Goal: Contribute content: Add original content to the website for others to see

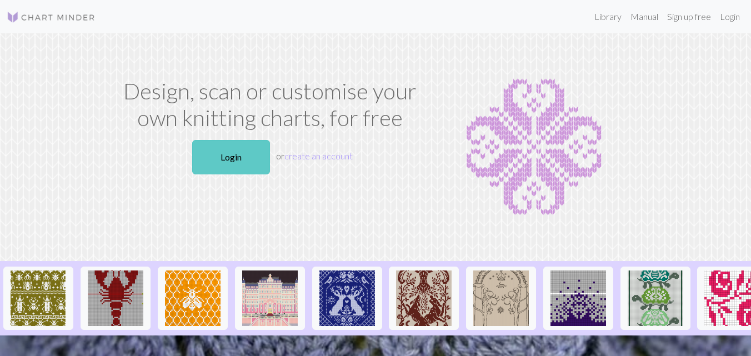
click at [240, 151] on link "Login" at bounding box center [231, 157] width 78 height 34
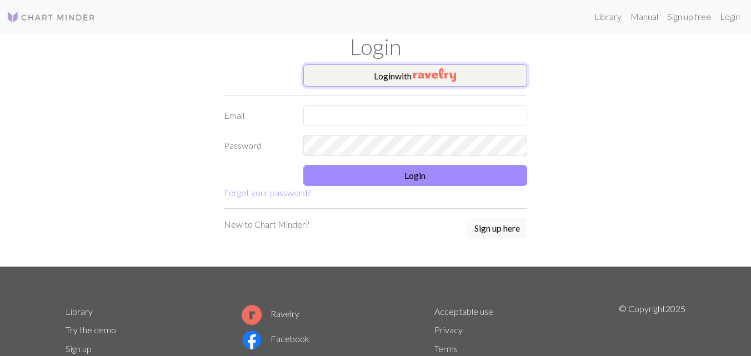
click at [381, 81] on button "Login with" at bounding box center [415, 75] width 224 height 22
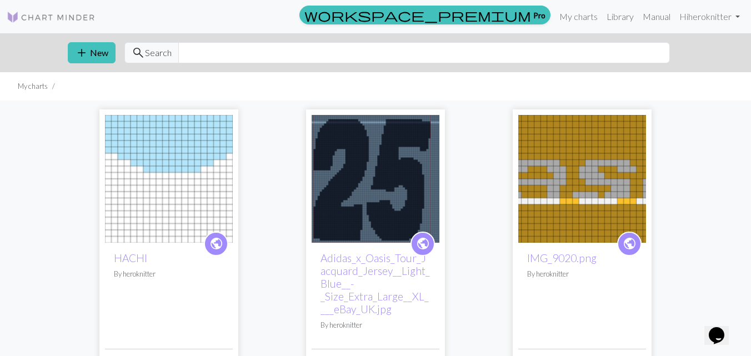
scroll to position [78, 0]
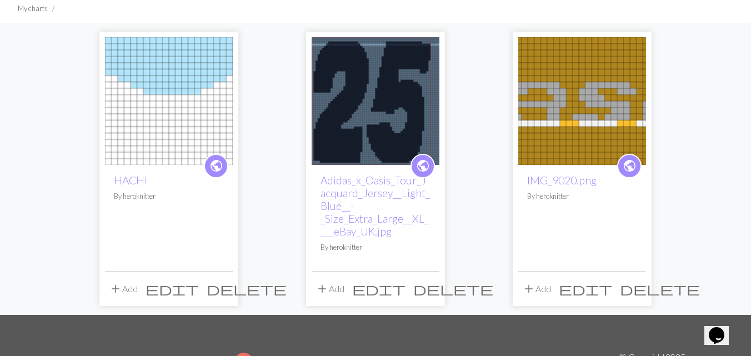
click at [429, 287] on span "delete" at bounding box center [453, 289] width 80 height 16
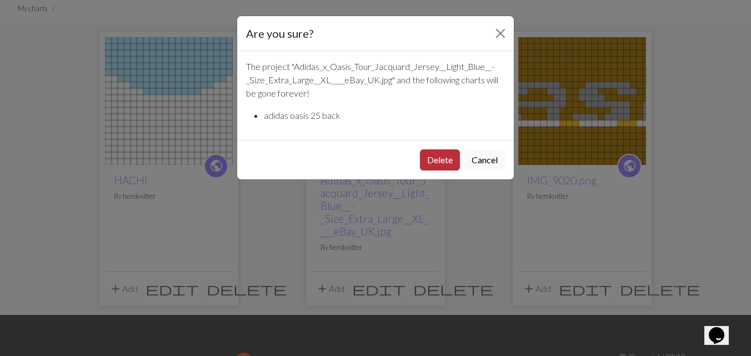
click at [444, 157] on button "Delete" at bounding box center [440, 159] width 40 height 21
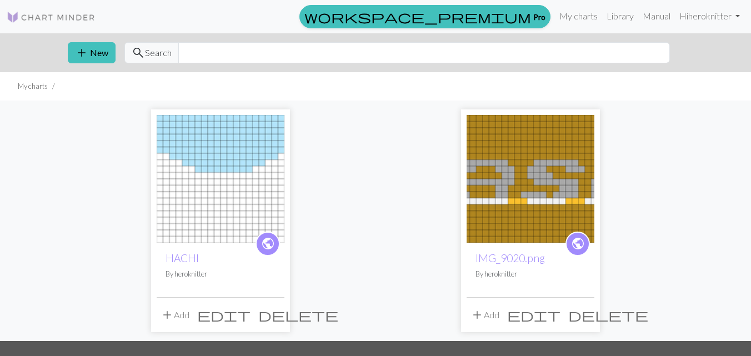
scroll to position [78, 0]
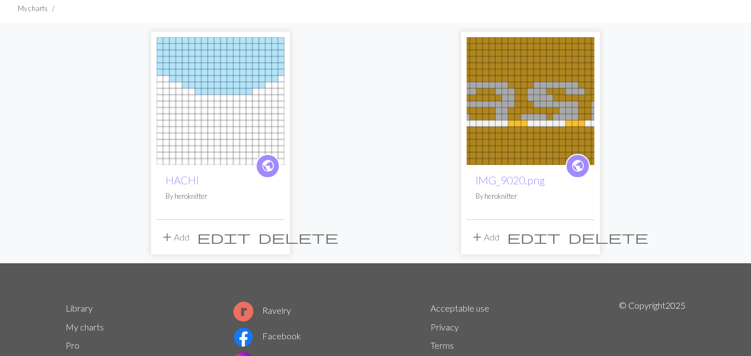
click at [583, 234] on span "delete" at bounding box center [608, 237] width 80 height 16
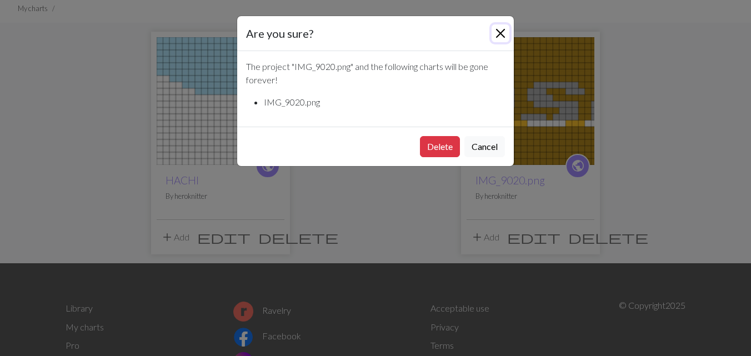
click at [496, 34] on button "Close" at bounding box center [501, 33] width 18 height 18
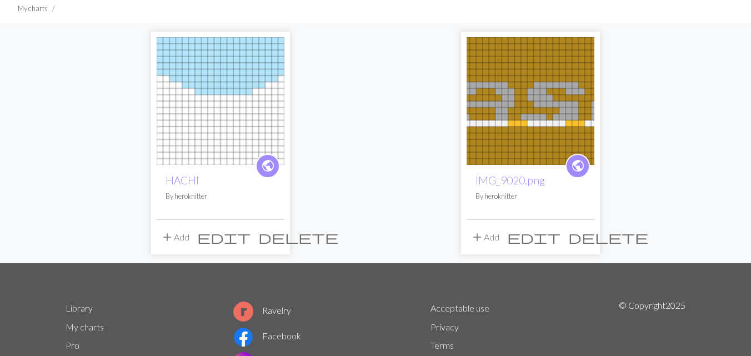
scroll to position [0, 0]
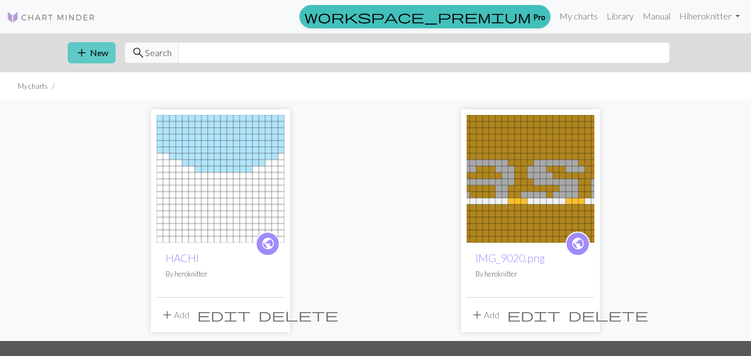
click at [94, 55] on button "add New" at bounding box center [92, 52] width 48 height 21
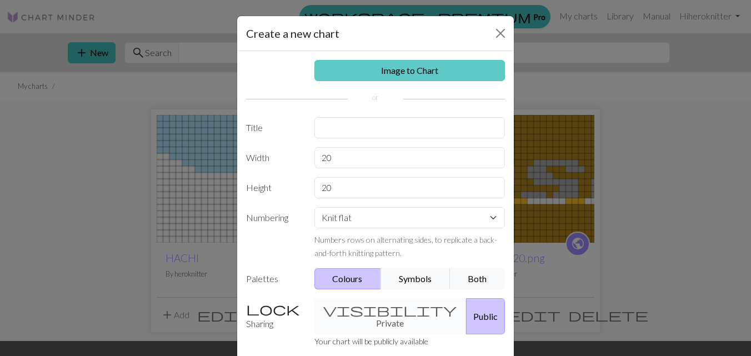
click at [396, 75] on link "Image to Chart" at bounding box center [409, 70] width 191 height 21
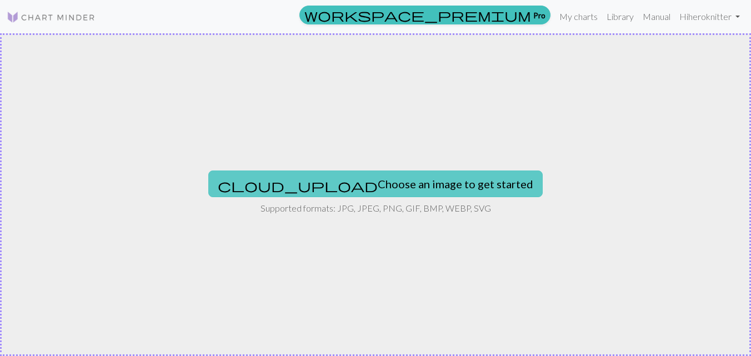
click at [358, 182] on button "cloud_upload Choose an image to get started" at bounding box center [375, 184] width 334 height 27
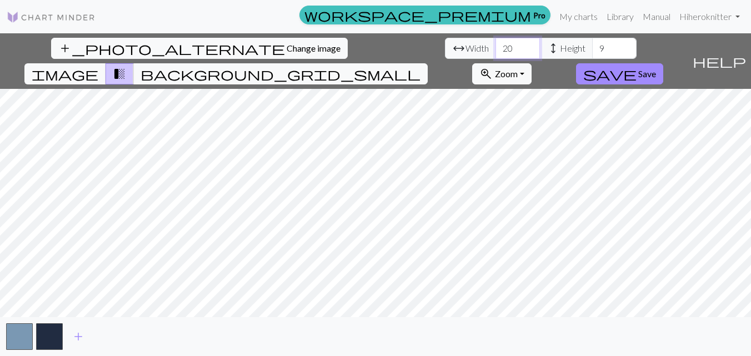
click at [496, 47] on input "20" at bounding box center [518, 48] width 44 height 21
type input "100"
type input "65"
click at [656, 68] on span "Save" at bounding box center [647, 73] width 18 height 11
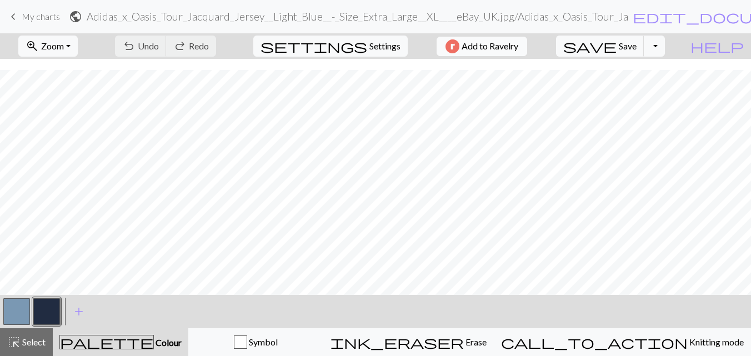
scroll to position [21, 0]
click at [78, 41] on button "zoom_in Zoom Zoom" at bounding box center [47, 46] width 59 height 21
click at [88, 74] on button "Fit all" at bounding box center [63, 71] width 88 height 18
click at [26, 311] on button "button" at bounding box center [16, 311] width 27 height 27
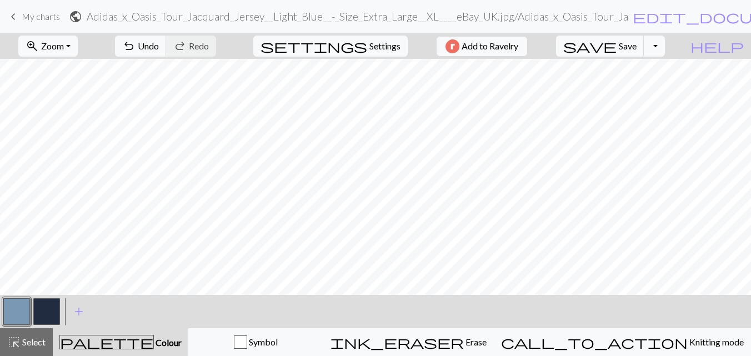
click at [42, 313] on button "button" at bounding box center [46, 311] width 27 height 27
click at [637, 41] on span "Save" at bounding box center [628, 46] width 18 height 11
click at [637, 44] on span "Save" at bounding box center [628, 46] width 18 height 11
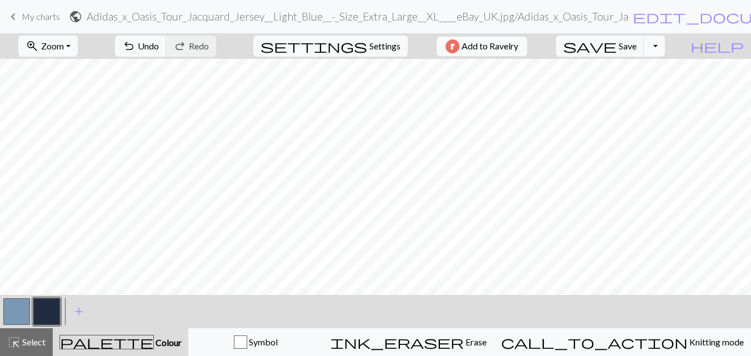
click at [21, 308] on button "button" at bounding box center [16, 311] width 27 height 27
click at [54, 302] on button "button" at bounding box center [46, 311] width 27 height 27
click at [617, 52] on span "save" at bounding box center [589, 46] width 53 height 16
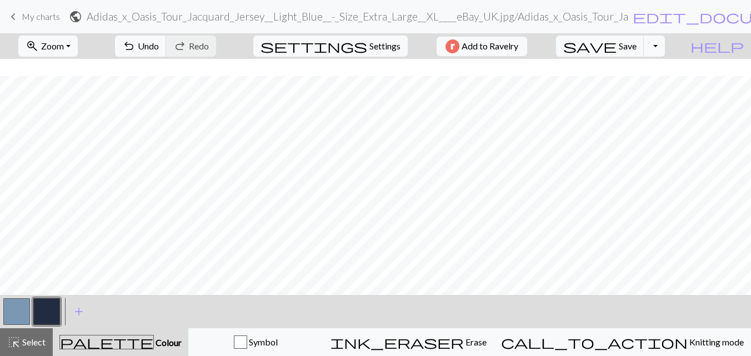
scroll to position [164, 0]
click at [27, 312] on button "button" at bounding box center [16, 311] width 27 height 27
click at [637, 44] on span "Save" at bounding box center [628, 46] width 18 height 11
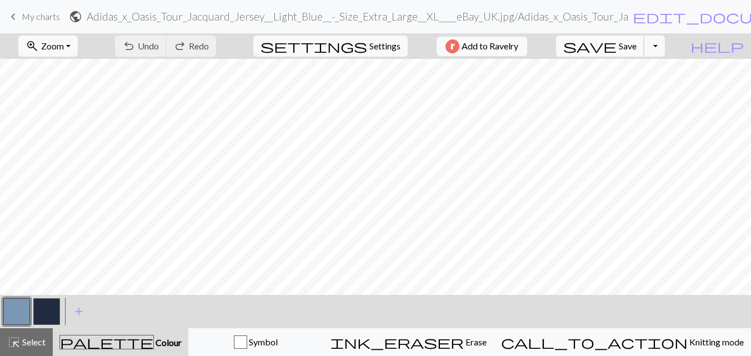
click at [637, 47] on span "Save" at bounding box center [628, 46] width 18 height 11
click at [740, 18] on div "Chart saved" at bounding box center [375, 22] width 751 height 44
click at [744, 15] on div "Chart saved" at bounding box center [375, 22] width 751 height 44
click at [744, 15] on span "edit_document" at bounding box center [719, 17] width 173 height 16
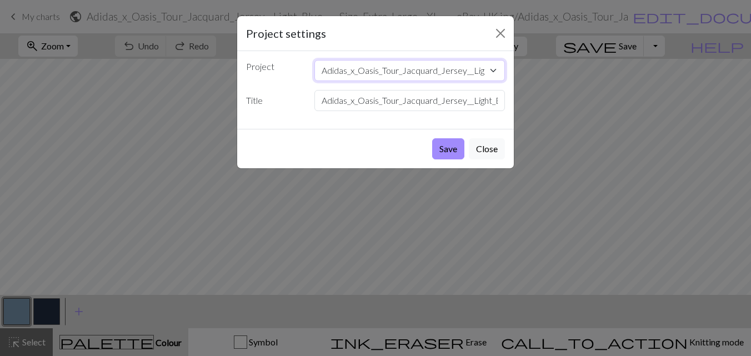
click at [429, 67] on select "Adidas_x_Oasis_Tour_Jacquard_Jersey__Light_Blue__-_Size_Extra_Large__XL____eBay…" at bounding box center [409, 70] width 191 height 21
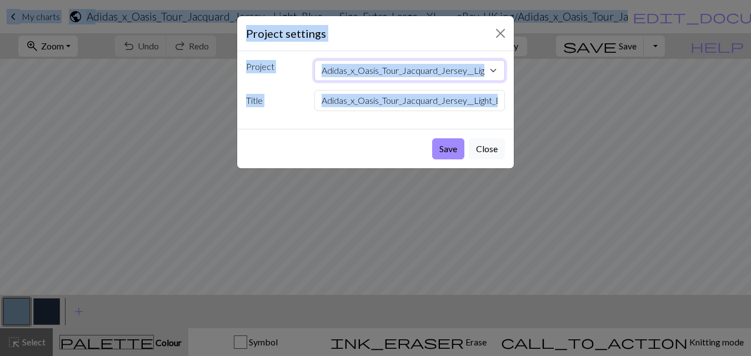
click at [429, 67] on select "Adidas_x_Oasis_Tour_Jacquard_Jersey__Light_Blue__-_Size_Extra_Large__XL____eBay…" at bounding box center [409, 70] width 191 height 21
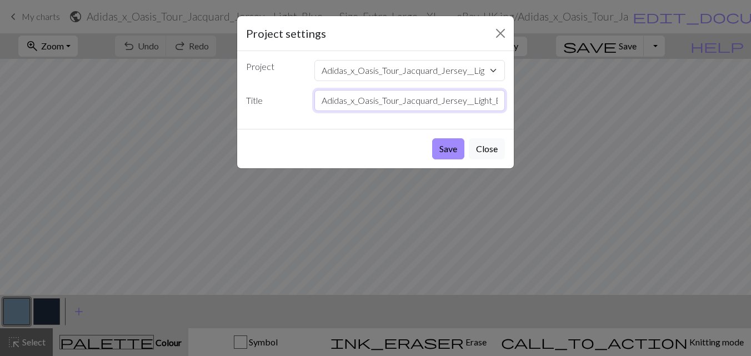
click at [368, 109] on input "Adidas_x_Oasis_Tour_Jacquard_Jersey__Light_Blue__-_Size_Extra_Large__XL____eBay…" at bounding box center [409, 100] width 191 height 21
type input "a"
type input "oasis 25 100x65"
click at [437, 151] on button "Save" at bounding box center [448, 148] width 32 height 21
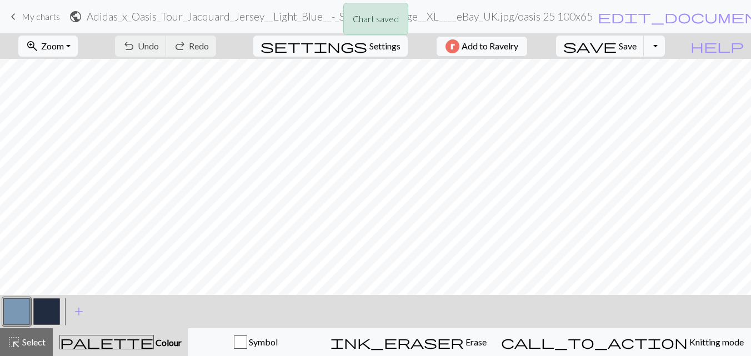
click at [34, 18] on div "Chart saved" at bounding box center [375, 22] width 751 height 44
click at [23, 17] on div "Chart saved" at bounding box center [375, 22] width 751 height 44
click at [11, 19] on span "keyboard_arrow_left" at bounding box center [13, 17] width 13 height 16
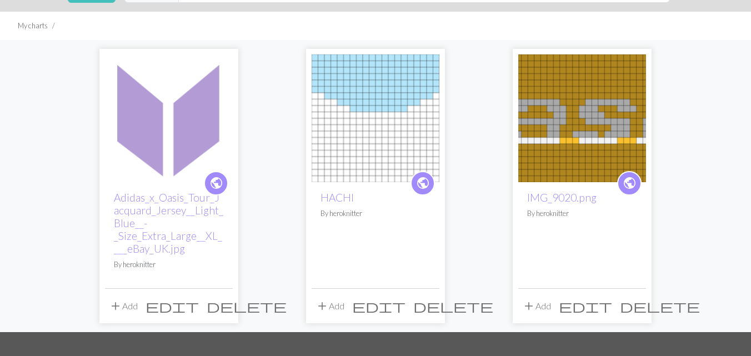
scroll to position [84, 0]
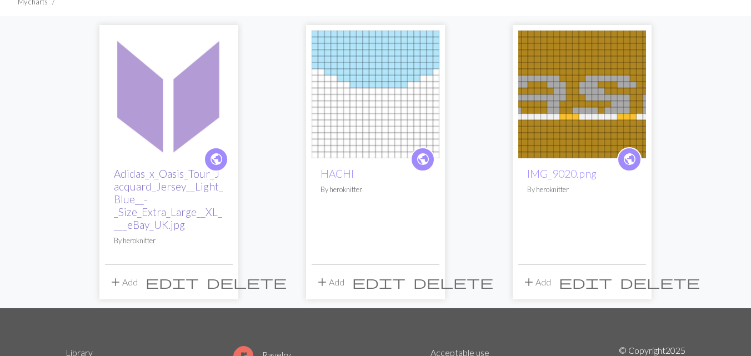
click at [176, 191] on link "Adidas_x_Oasis_Tour_Jacquard_Jersey__Light_Blue__-_Size_Extra_Large__XL____eBay…" at bounding box center [168, 199] width 109 height 64
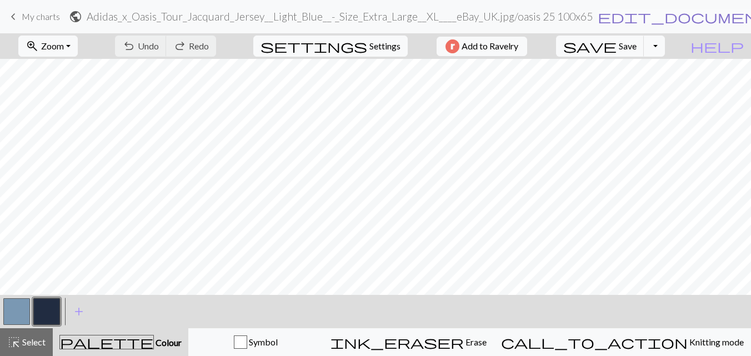
click at [598, 19] on span "edit_document" at bounding box center [684, 17] width 173 height 16
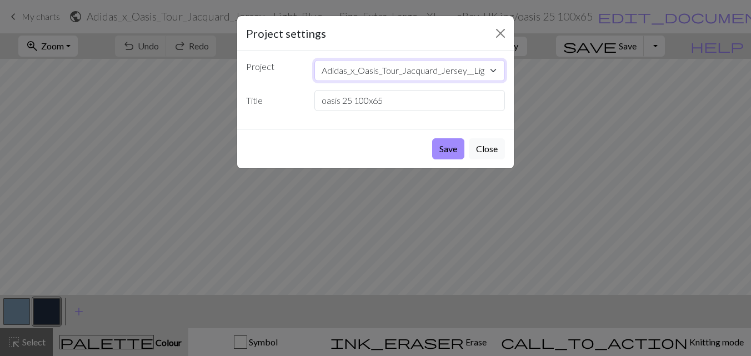
click at [439, 61] on select "Adidas_x_Oasis_Tour_Jacquard_Jersey__Light_Blue__-_Size_Extra_Large__XL____eBay…" at bounding box center [409, 70] width 191 height 21
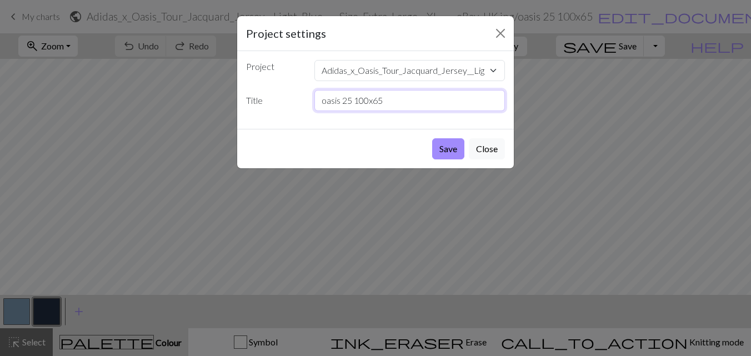
click at [424, 92] on input "oasis 25 100x65" at bounding box center [409, 100] width 191 height 21
click at [496, 35] on button "Close" at bounding box center [501, 33] width 18 height 18
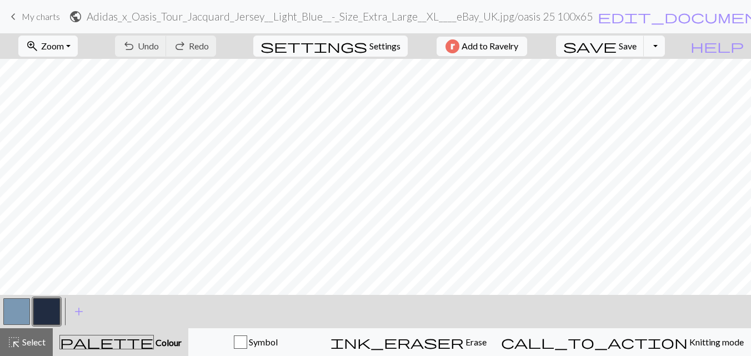
click at [14, 11] on span "keyboard_arrow_left" at bounding box center [13, 17] width 13 height 16
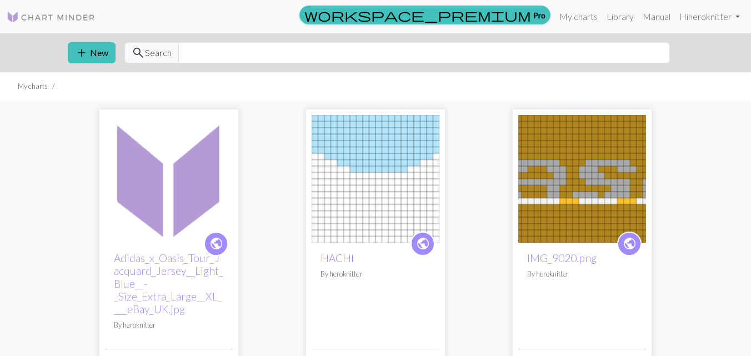
click at [569, 160] on img at bounding box center [582, 179] width 128 height 128
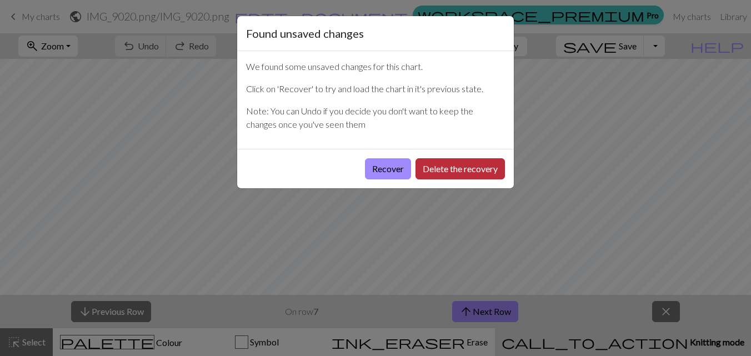
click at [438, 165] on button "Delete the recovery" at bounding box center [460, 168] width 89 height 21
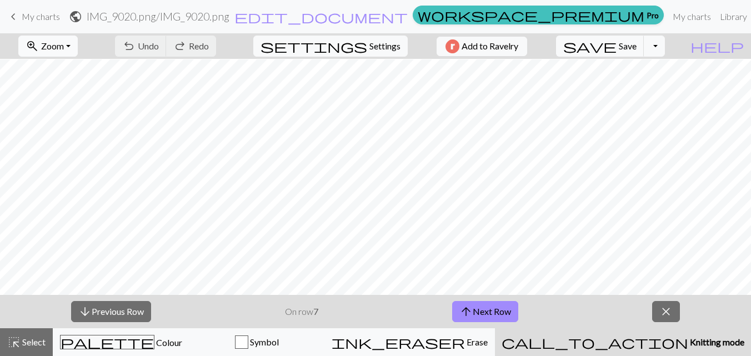
scroll to position [88, 0]
